Goal: Information Seeking & Learning: Find specific fact

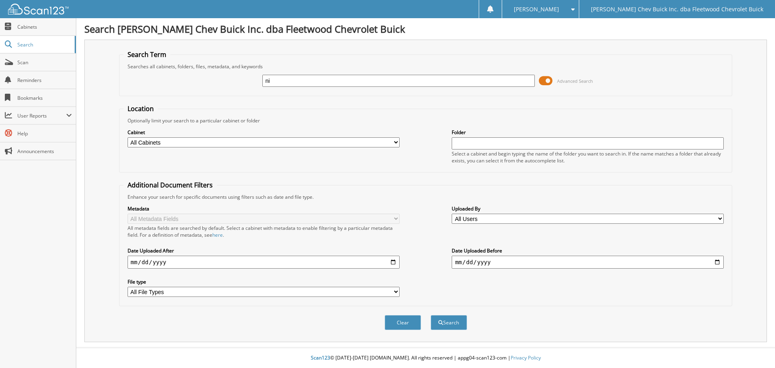
type input "n"
type input "[PERSON_NAME]"
click at [397, 142] on select "All Cabinets BIRD DOG REF'S DEAL JACKETS DEALER TRADES DROP SHIPS EXT WARR PURC…" at bounding box center [264, 142] width 272 height 10
select select "10316"
click at [128, 137] on select "All Cabinets BIRD DOG REF'S DEAL JACKETS DEALER TRADES DROP SHIPS EXT WARR PURC…" at bounding box center [264, 142] width 272 height 10
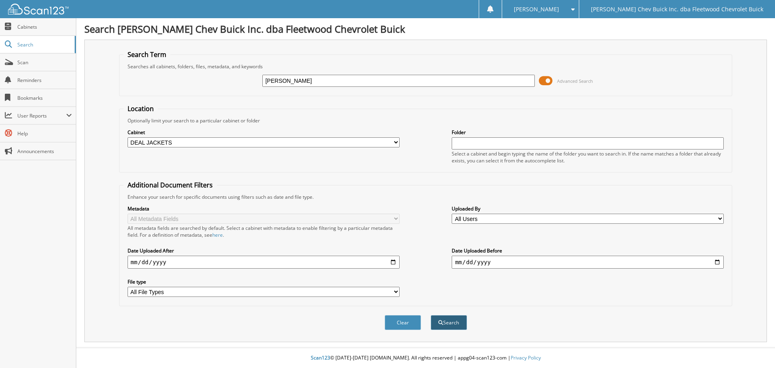
click at [458, 323] on button "Search" at bounding box center [449, 322] width 36 height 15
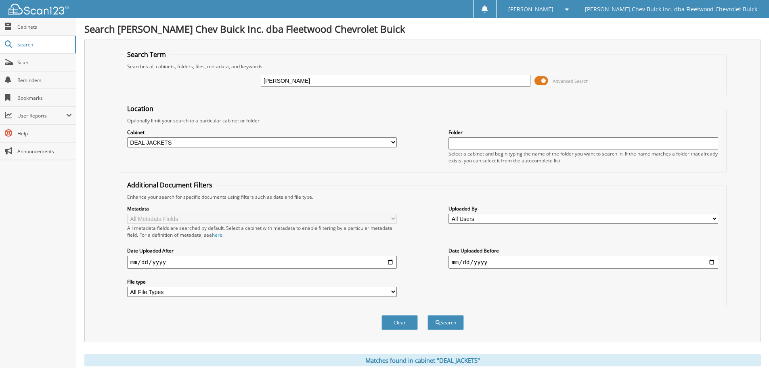
click at [458, 322] on button "Search" at bounding box center [445, 322] width 36 height 15
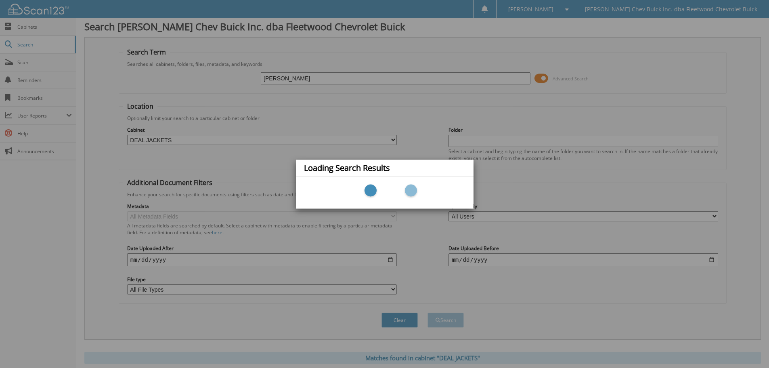
scroll to position [35, 0]
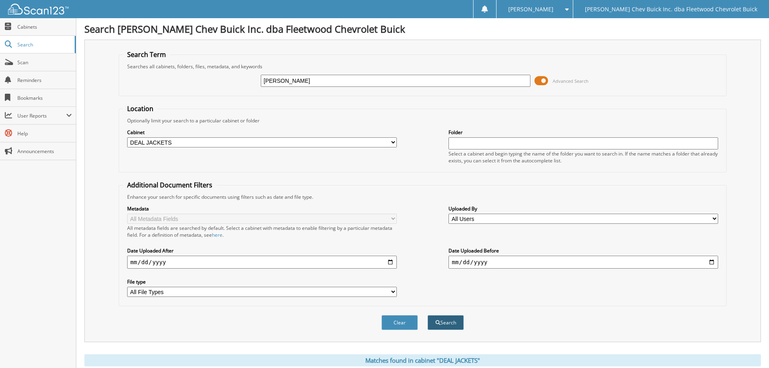
click at [446, 324] on button "Search" at bounding box center [445, 322] width 36 height 15
click at [330, 83] on input "[PERSON_NAME]" at bounding box center [396, 81] width 270 height 12
type input "N"
type input "NICHOLAS"
click at [446, 323] on button "Search" at bounding box center [445, 322] width 36 height 15
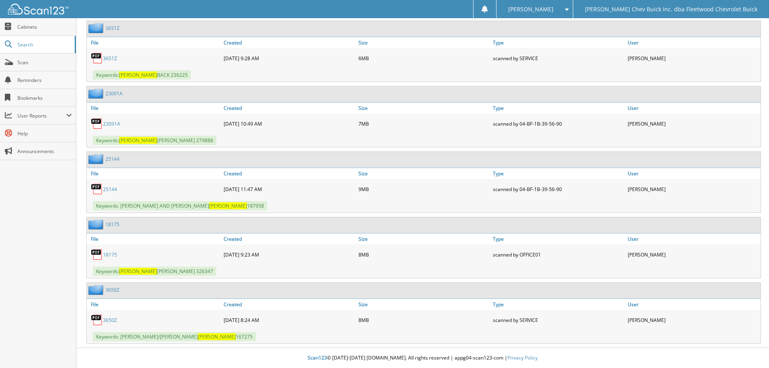
scroll to position [651, 0]
click at [115, 320] on link "3650Z" at bounding box center [110, 319] width 14 height 7
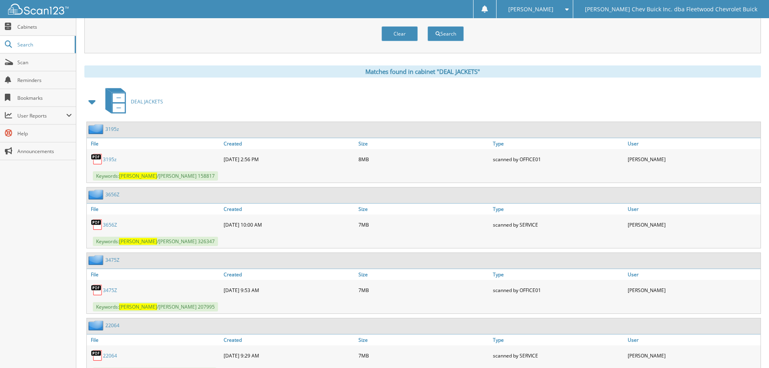
scroll to position [288, 0]
click at [569, 8] on span at bounding box center [565, 9] width 8 height 6
click at [566, 42] on link "Logout" at bounding box center [534, 39] width 76 height 14
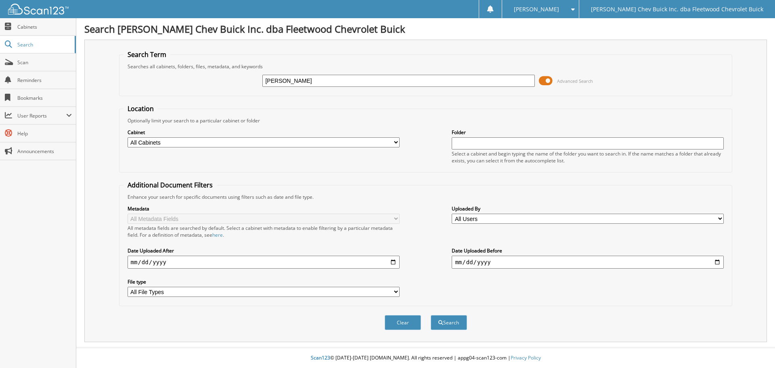
type input "[PERSON_NAME]"
click at [399, 142] on select "All Cabinets BIRD DOG REF'S DEAL JACKETS DEALER TRADES DROP SHIPS EXT WARR PURC…" at bounding box center [264, 142] width 272 height 10
select select "10316"
click at [128, 137] on select "All Cabinets BIRD DOG REF'S DEAL JACKETS DEALER TRADES DROP SHIPS EXT WARR PURC…" at bounding box center [264, 142] width 272 height 10
click at [448, 322] on button "Search" at bounding box center [449, 322] width 36 height 15
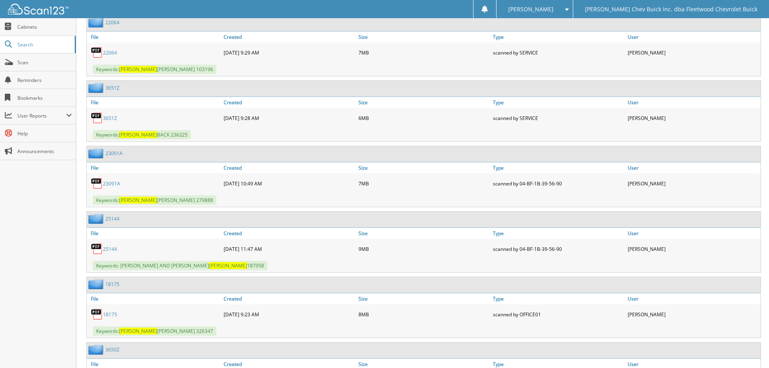
scroll to position [605, 0]
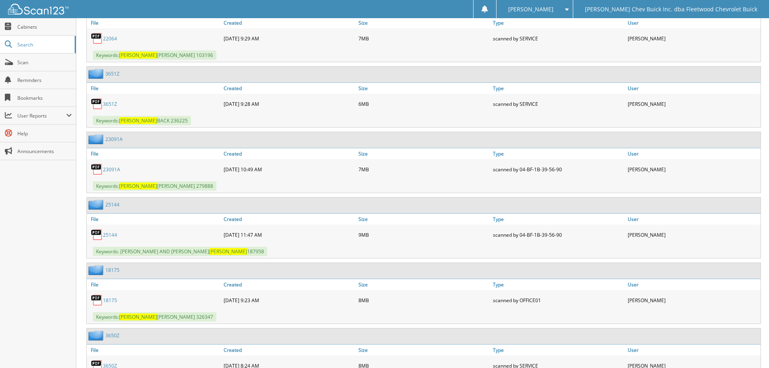
click at [114, 235] on link "25144" at bounding box center [110, 234] width 14 height 7
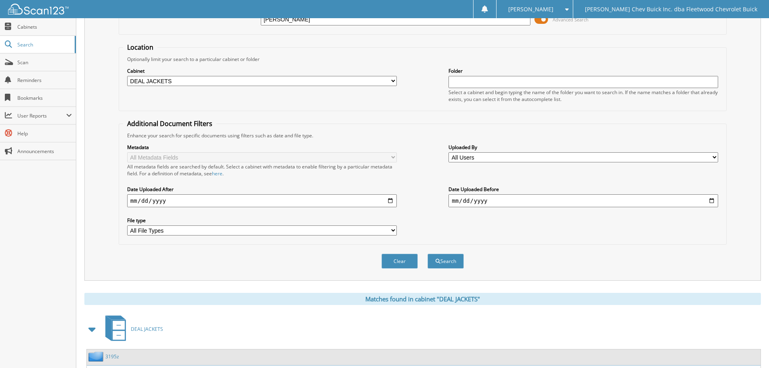
scroll to position [0, 0]
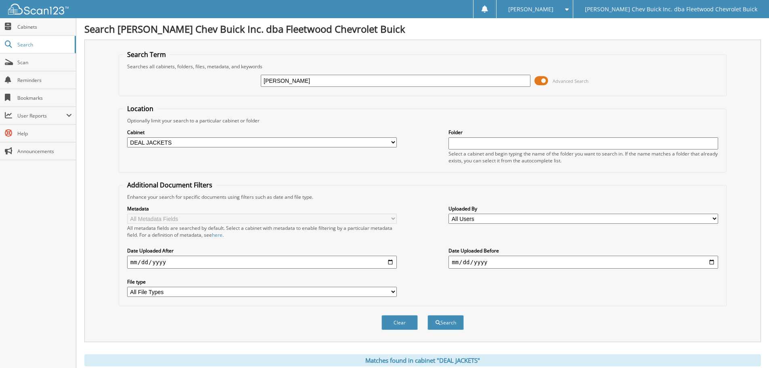
click at [569, 8] on span at bounding box center [565, 9] width 8 height 6
click at [570, 40] on link "Logout" at bounding box center [534, 39] width 76 height 14
